Goal: Check status: Check status

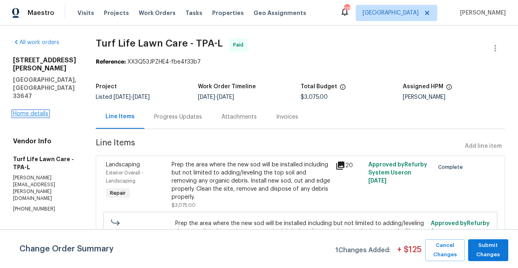
click at [34, 111] on link "Home details" at bounding box center [30, 114] width 35 height 6
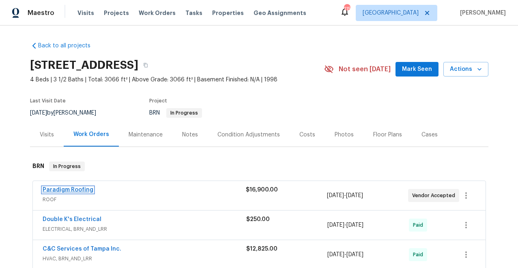
click at [64, 190] on link "Paradigm Roofing" at bounding box center [68, 190] width 51 height 6
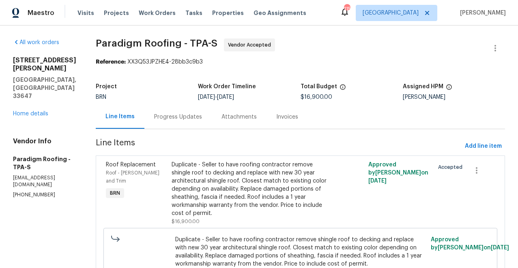
click at [187, 116] on div "Progress Updates" at bounding box center [178, 117] width 48 height 8
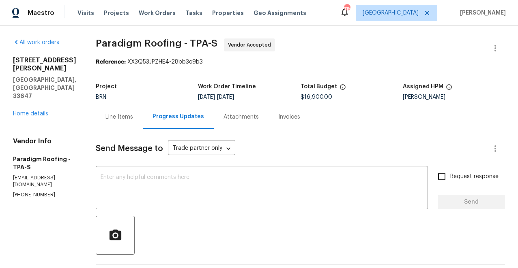
click at [122, 116] on div "Line Items" at bounding box center [119, 117] width 28 height 8
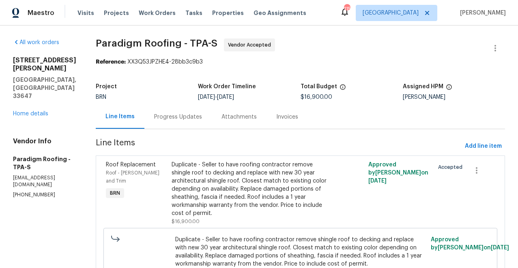
click at [174, 116] on div "Progress Updates" at bounding box center [178, 117] width 48 height 8
